Goal: Task Accomplishment & Management: Manage account settings

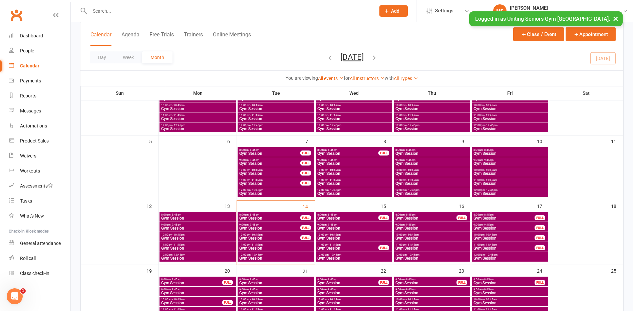
scroll to position [100, 0]
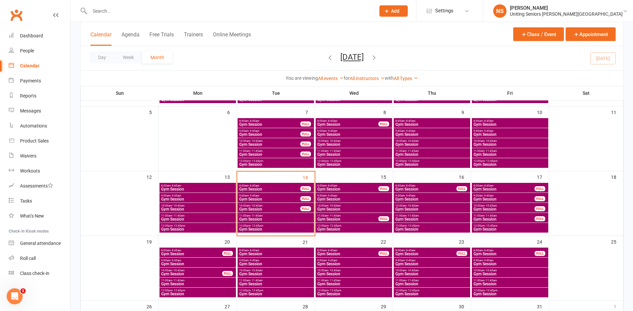
click at [280, 218] on span "Gym Session" at bounding box center [276, 219] width 74 height 4
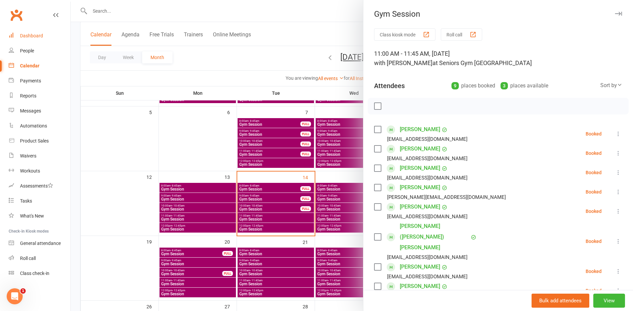
click at [24, 33] on div "Dashboard" at bounding box center [31, 35] width 23 height 5
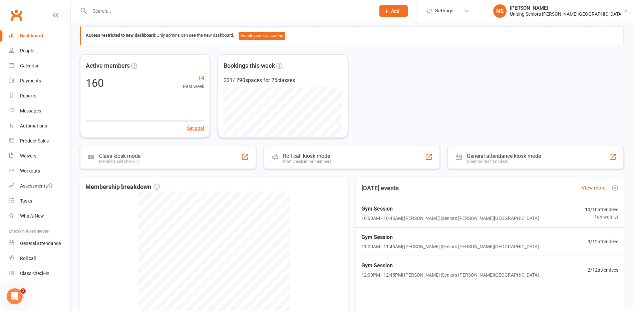
scroll to position [67, 0]
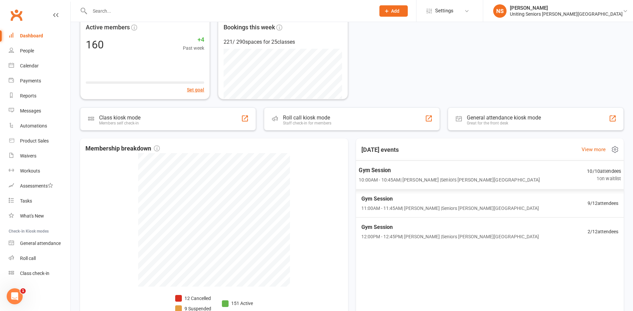
click at [587, 175] on span "1 on waitlist" at bounding box center [604, 179] width 34 height 8
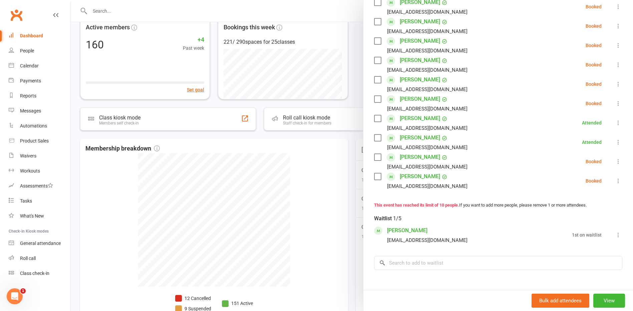
scroll to position [134, 0]
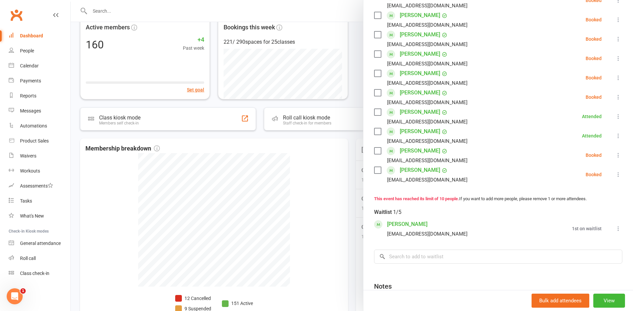
click at [615, 59] on icon at bounding box center [618, 58] width 7 height 7
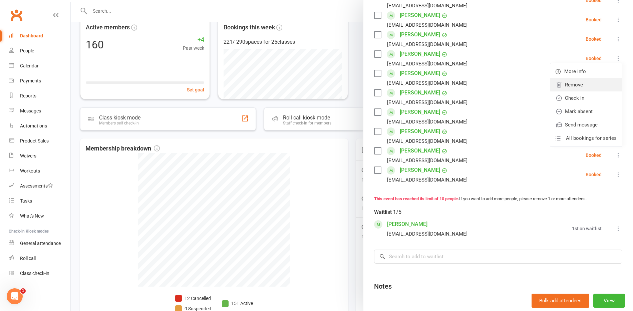
click at [574, 82] on link "Remove" at bounding box center [587, 84] width 72 height 13
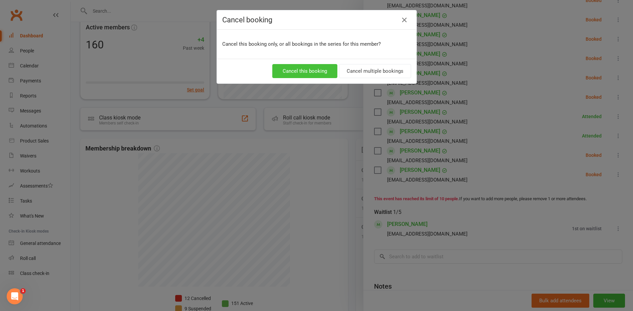
click at [307, 72] on button "Cancel this booking" at bounding box center [304, 71] width 65 height 14
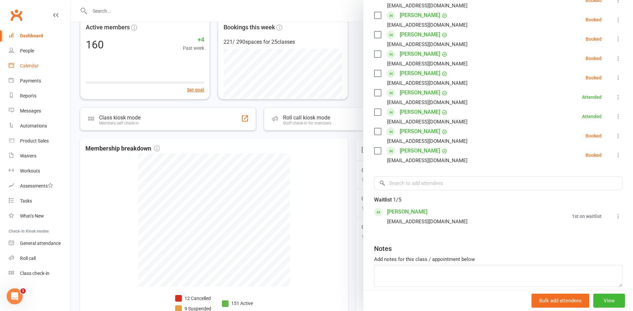
click at [39, 65] on link "Calendar" at bounding box center [40, 65] width 62 height 15
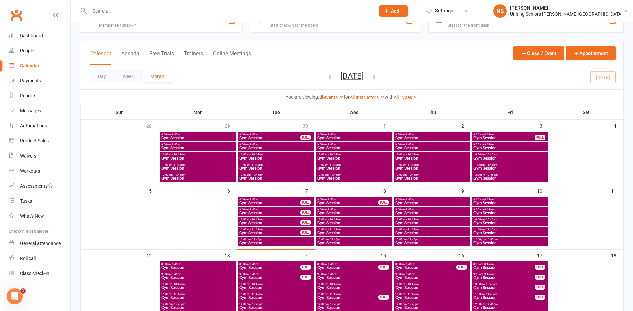
scroll to position [33, 0]
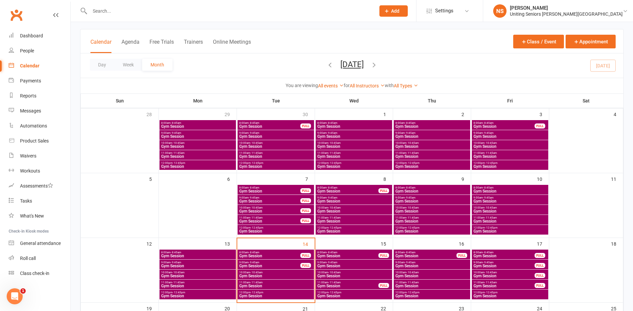
click at [249, 283] on span "11:00am - 11:45am" at bounding box center [276, 282] width 74 height 3
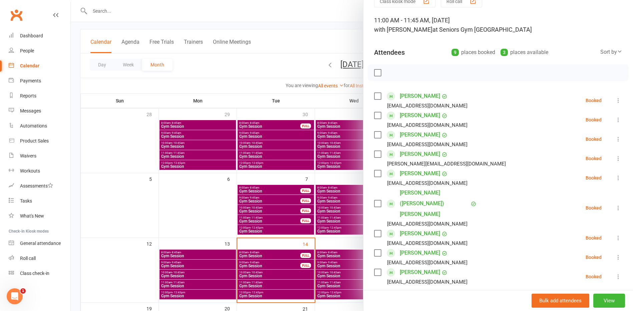
scroll to position [67, 0]
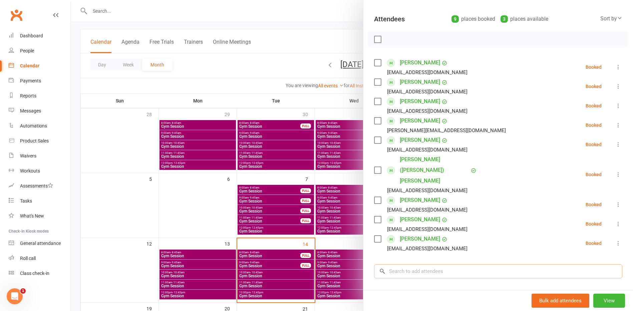
click at [396, 264] on input "search" at bounding box center [498, 271] width 248 height 14
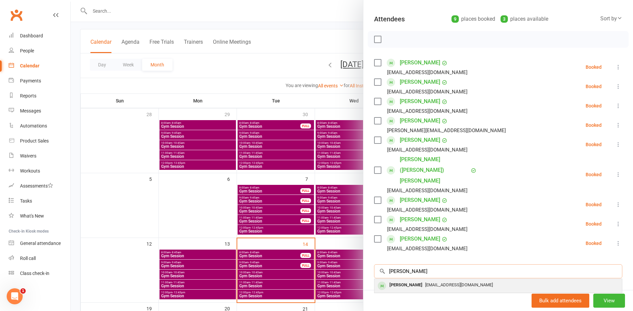
type input "douglas"
click at [395, 280] on div "Douglas Ferdinands" at bounding box center [406, 285] width 38 height 10
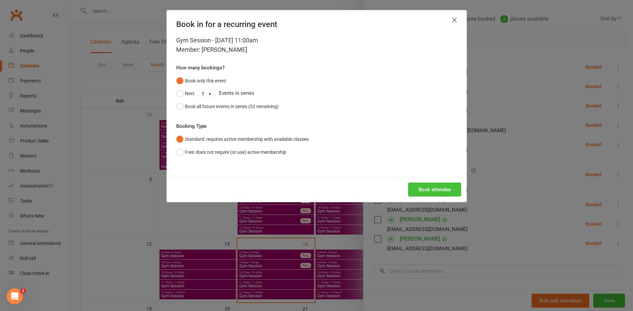
click at [417, 191] on button "Book attendee" at bounding box center [434, 190] width 53 height 14
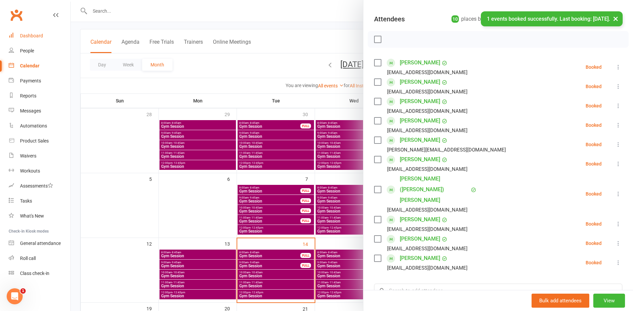
click at [29, 38] on div "Dashboard" at bounding box center [31, 35] width 23 height 5
